Goal: Information Seeking & Learning: Learn about a topic

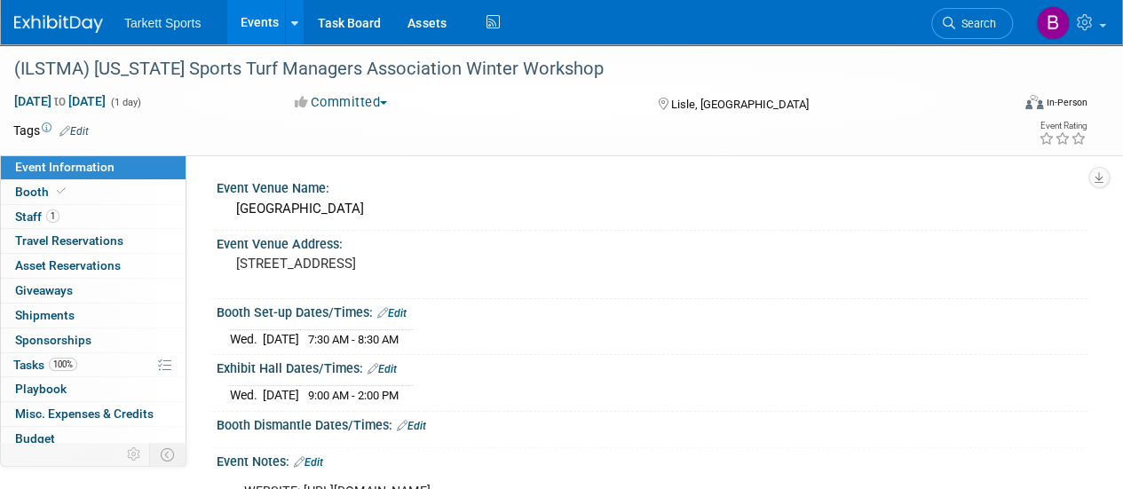
click at [259, 24] on link "Events" at bounding box center [259, 22] width 65 height 44
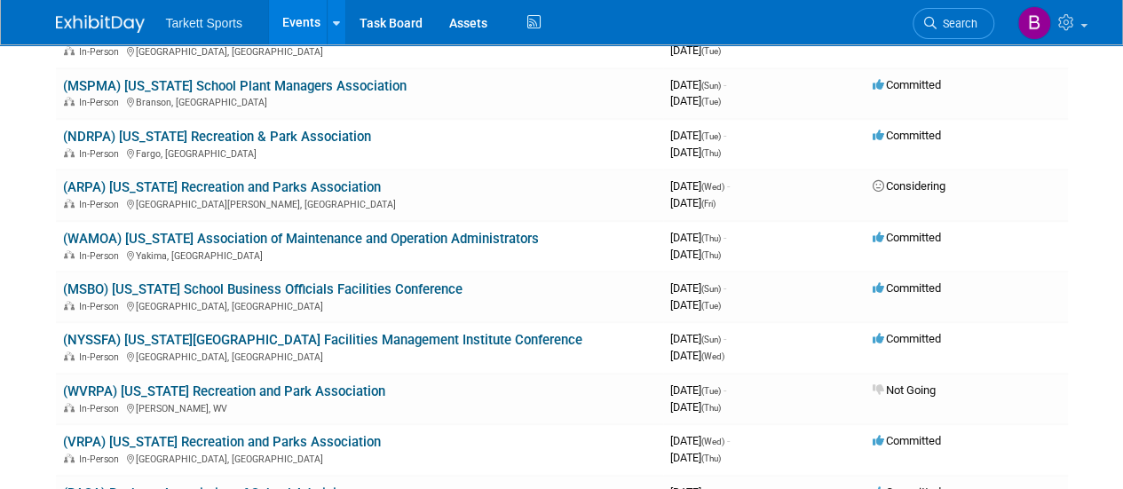
scroll to position [639, 0]
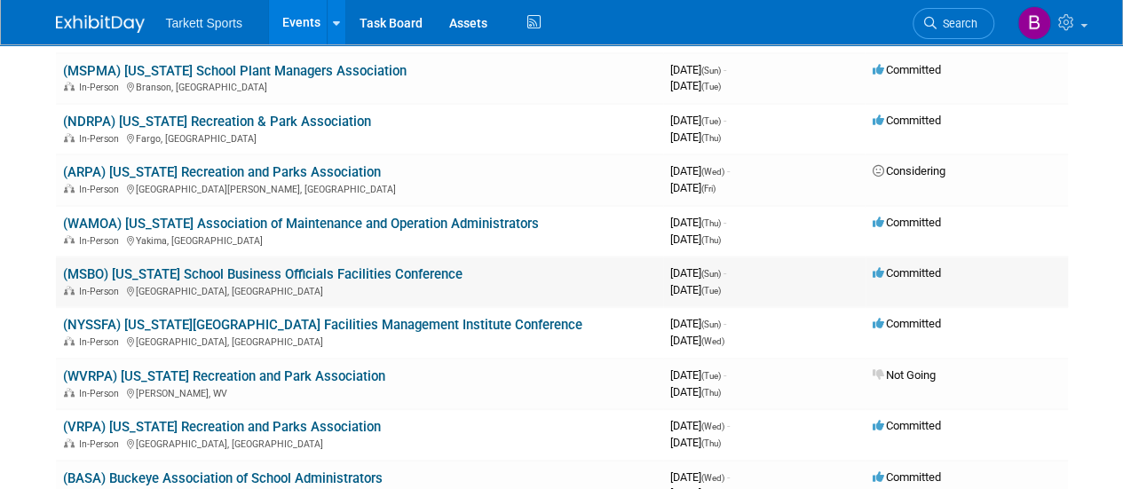
click at [336, 271] on link "(MSBO) [US_STATE] School Business Officials Facilities Conference" at bounding box center [262, 274] width 399 height 16
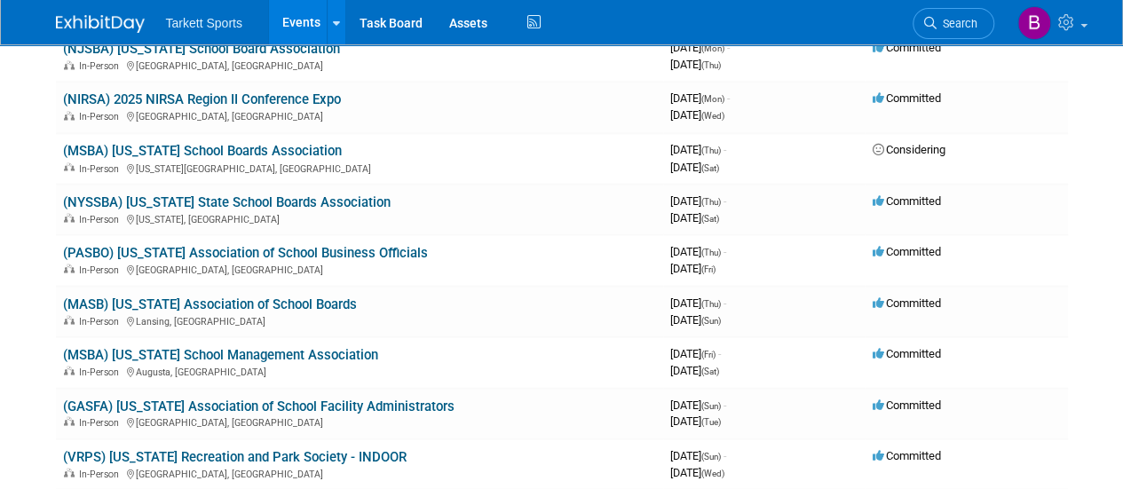
scroll to position [1562, 0]
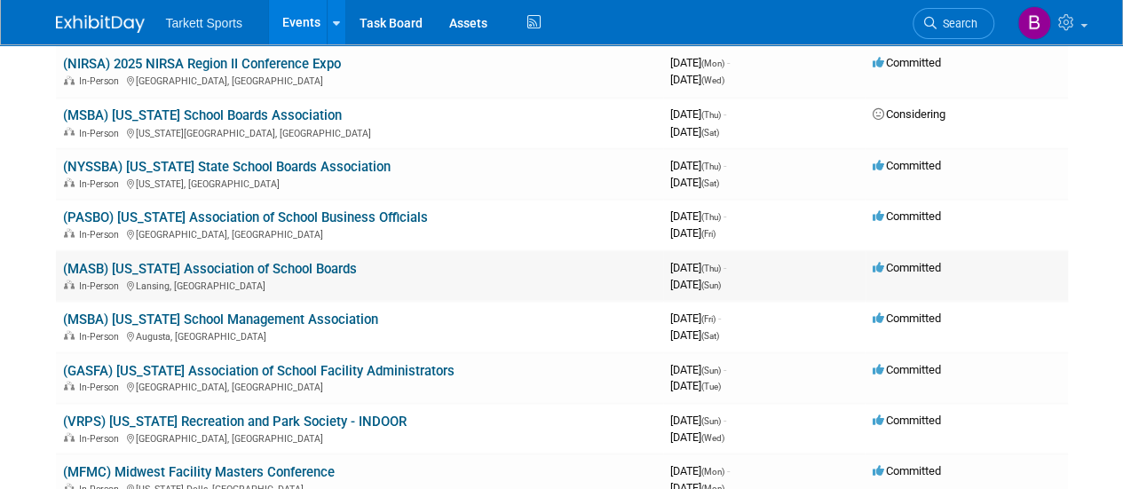
click at [163, 266] on link "(MASB) [US_STATE] Association of School Boards" at bounding box center [210, 268] width 294 height 16
